Goal: Find specific page/section: Find specific page/section

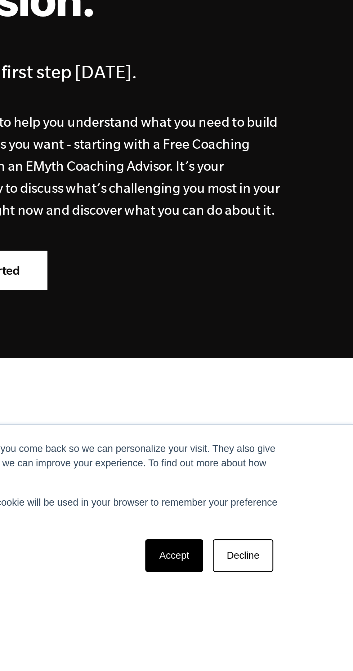
scroll to position [835, 0]
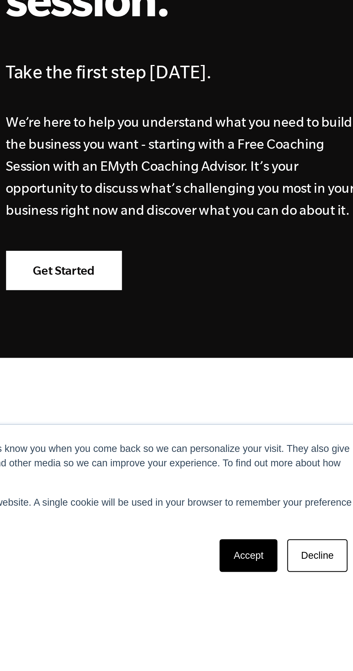
click at [271, 661] on link "Accept" at bounding box center [275, 654] width 26 height 14
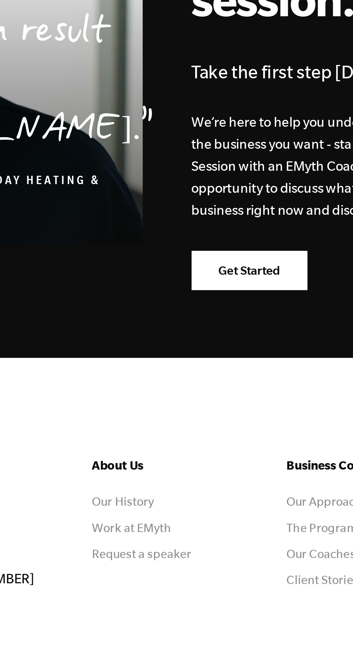
click at [152, 639] on link "Work at EMyth" at bounding box center [140, 642] width 35 height 6
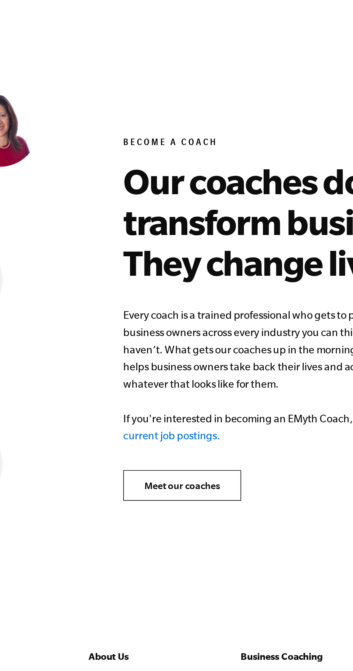
scroll to position [2596, 0]
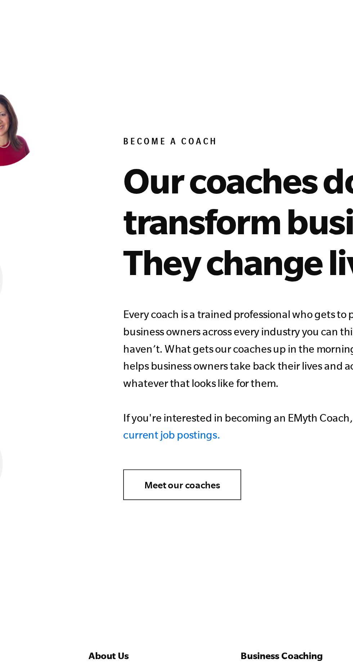
click at [168, 378] on link "check out our current job postings." at bounding box center [234, 385] width 184 height 16
